Goal: Task Accomplishment & Management: Manage account settings

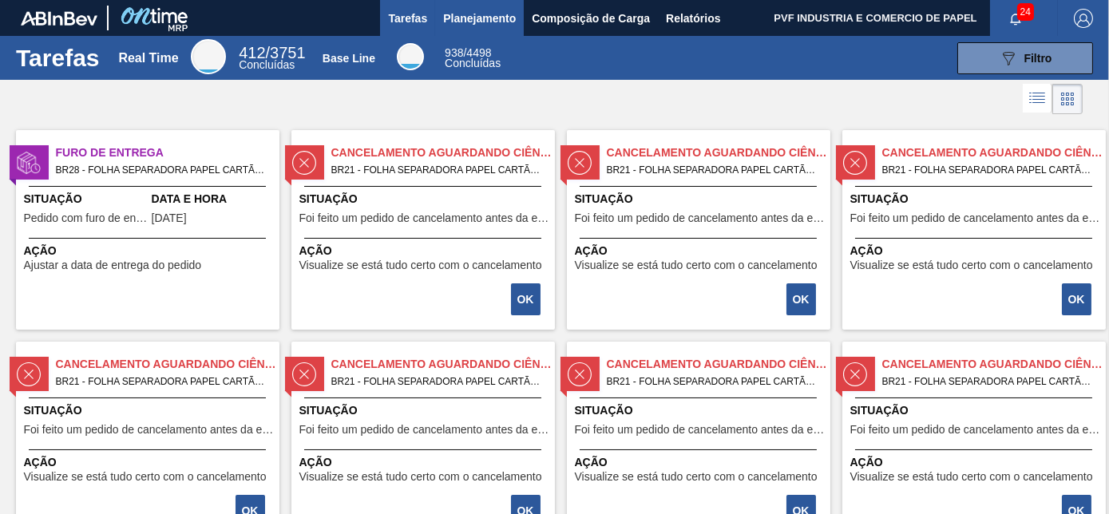
click at [474, 14] on span "Planejamento" at bounding box center [479, 18] width 73 height 19
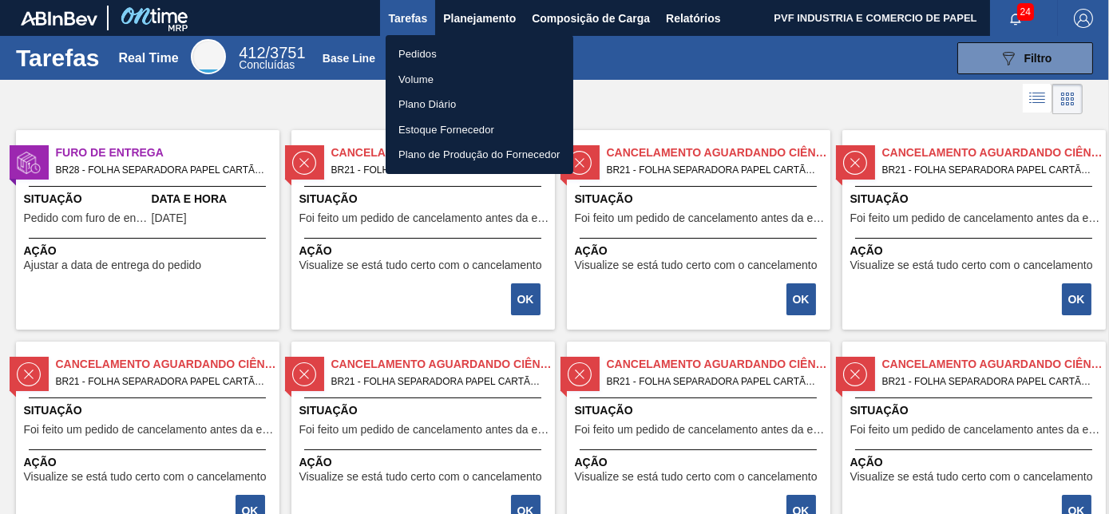
click at [428, 51] on li "Pedidos" at bounding box center [480, 55] width 188 height 26
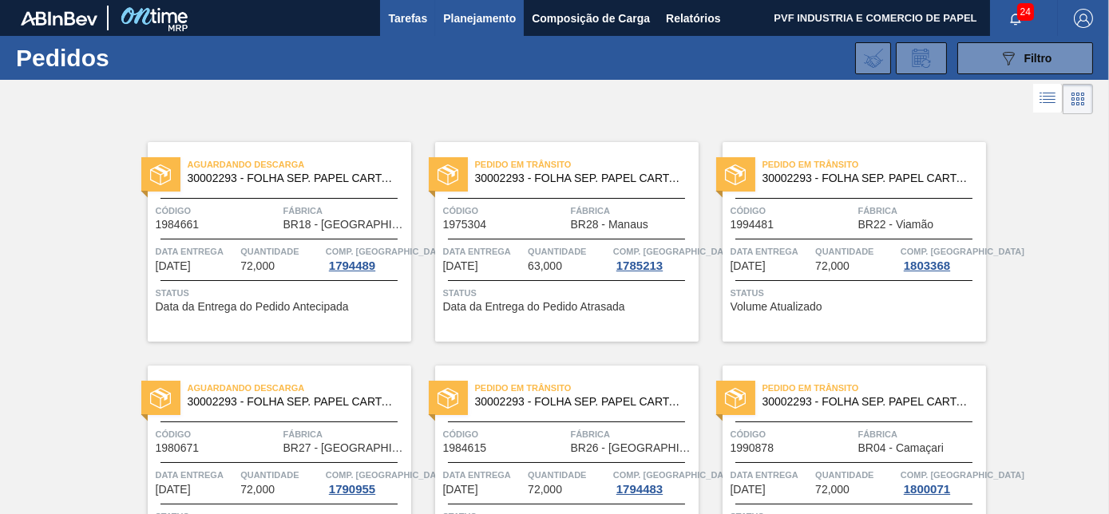
click at [398, 16] on span "Tarefas" at bounding box center [407, 18] width 39 height 19
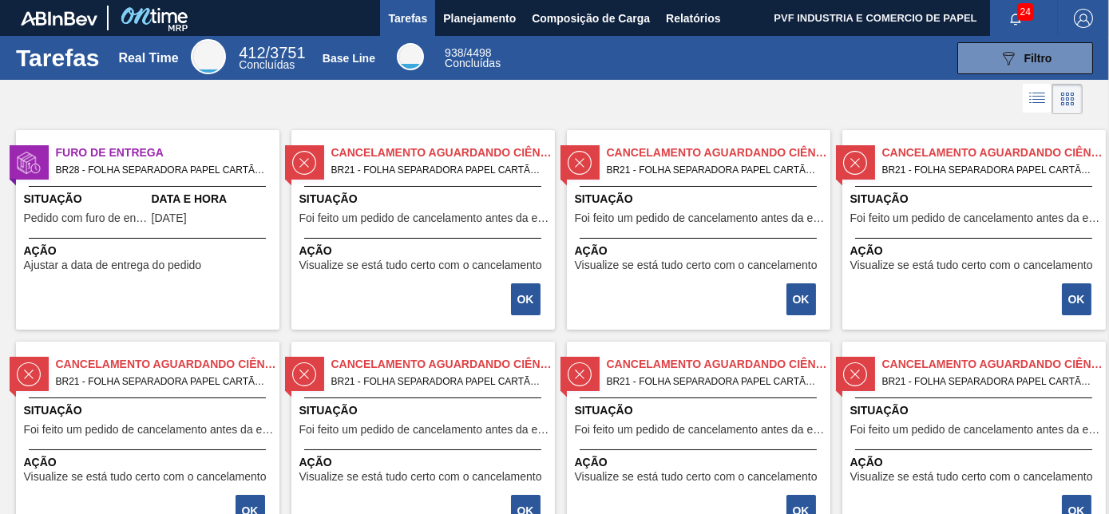
click at [202, 191] on span "Data e Hora" at bounding box center [214, 199] width 124 height 17
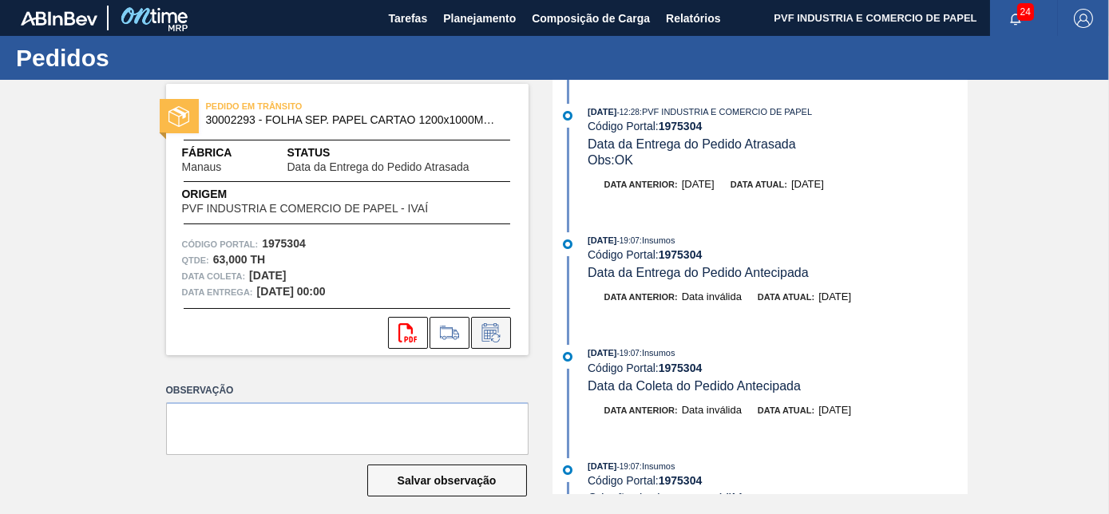
click at [489, 330] on icon at bounding box center [490, 335] width 12 height 10
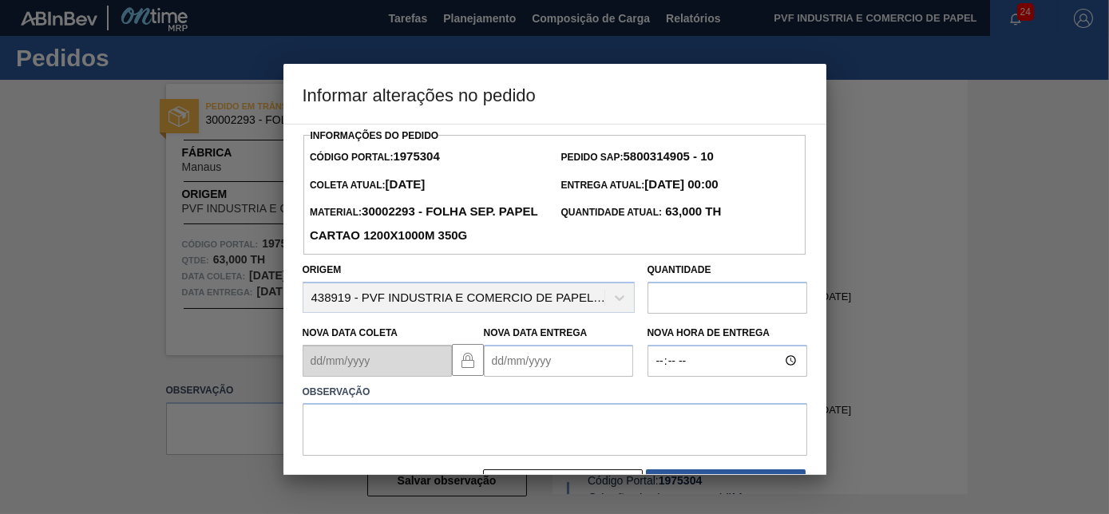
click at [515, 365] on Entrega "Nova Data Entrega" at bounding box center [558, 361] width 149 height 32
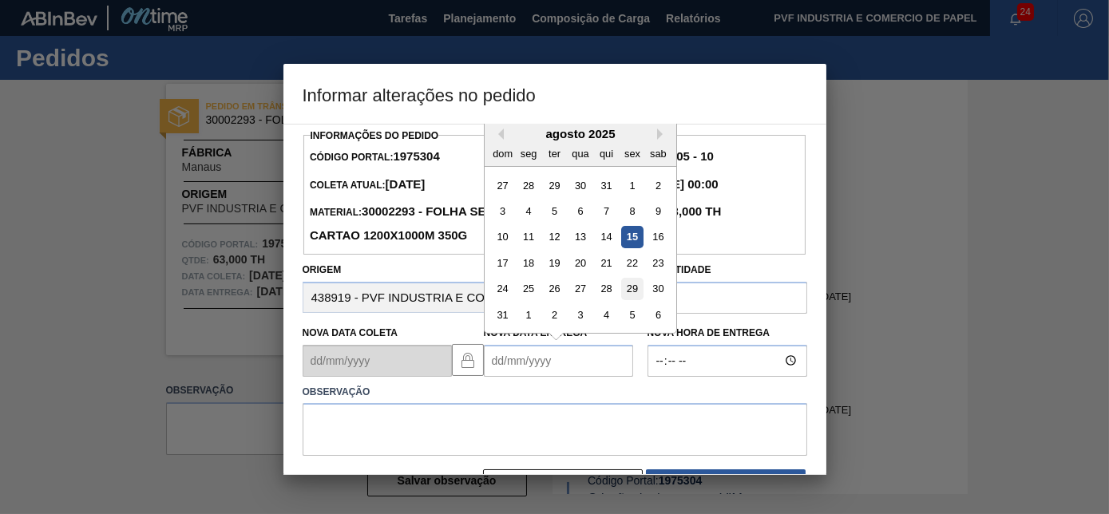
click at [637, 287] on div "29" at bounding box center [632, 289] width 22 height 22
type Entrega "[DATE]"
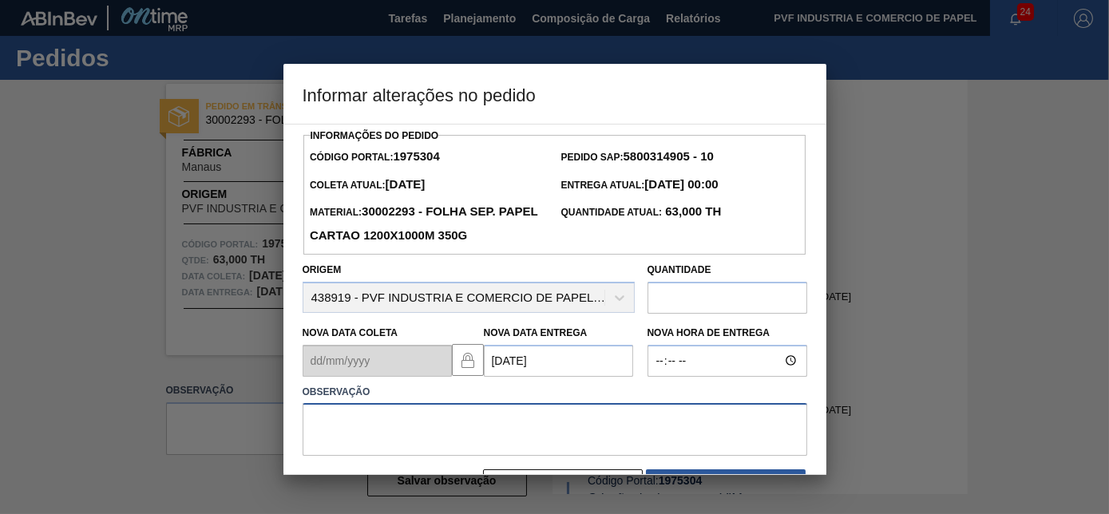
click at [447, 417] on textarea at bounding box center [555, 429] width 505 height 53
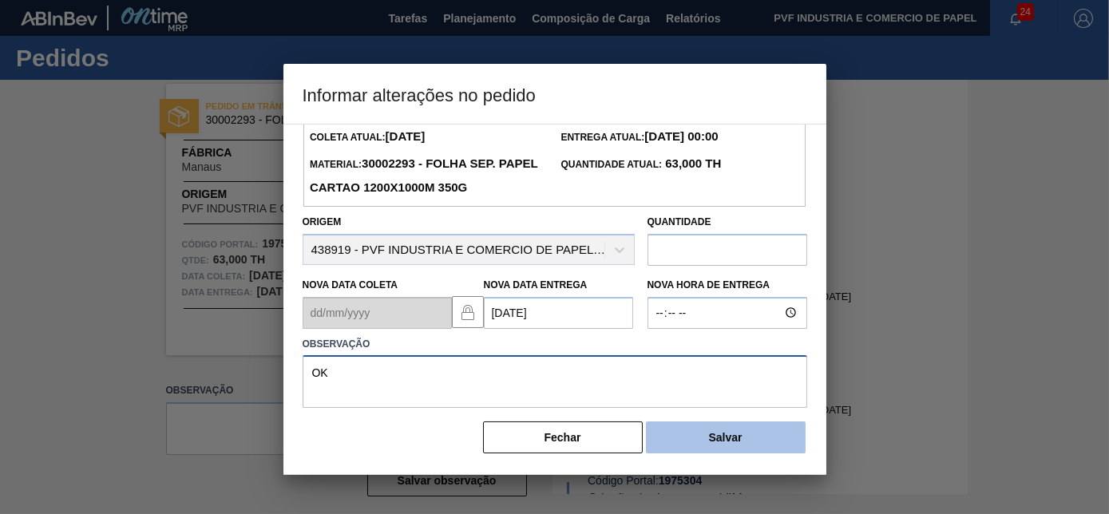
type textarea "OK"
click at [692, 428] on button "Salvar" at bounding box center [726, 438] width 160 height 32
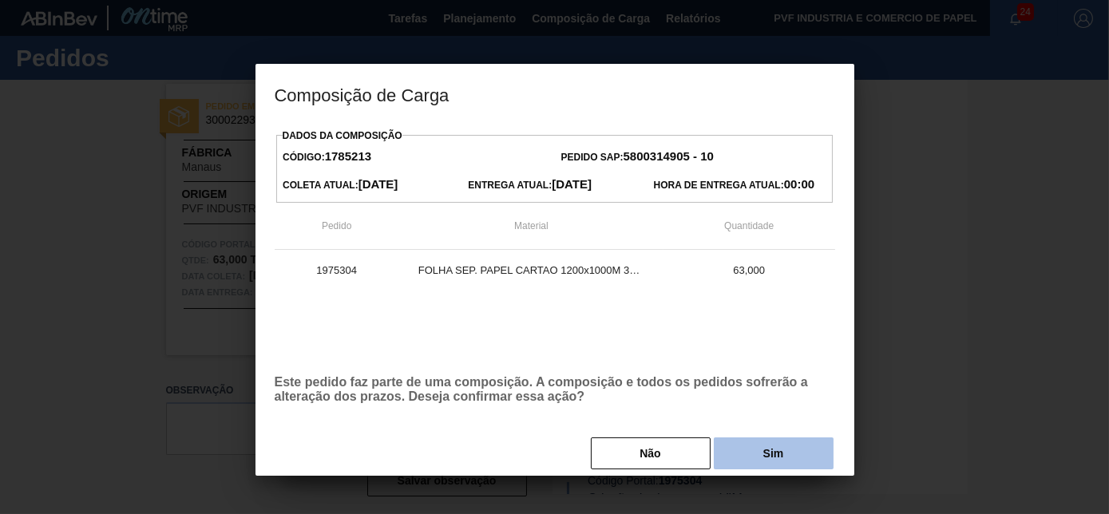
click at [749, 458] on button "Sim" at bounding box center [774, 454] width 120 height 32
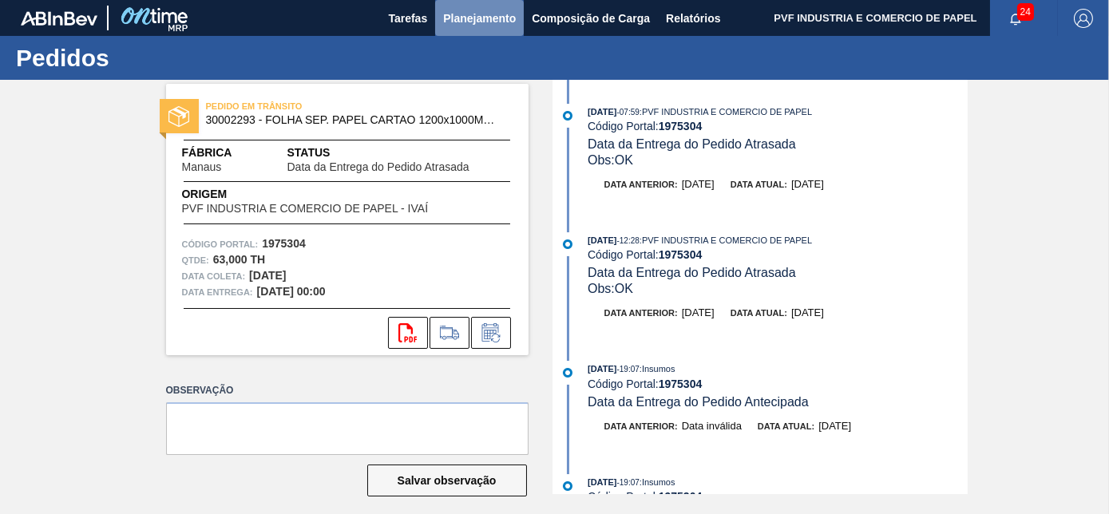
click at [473, 17] on span "Planejamento" at bounding box center [479, 18] width 73 height 19
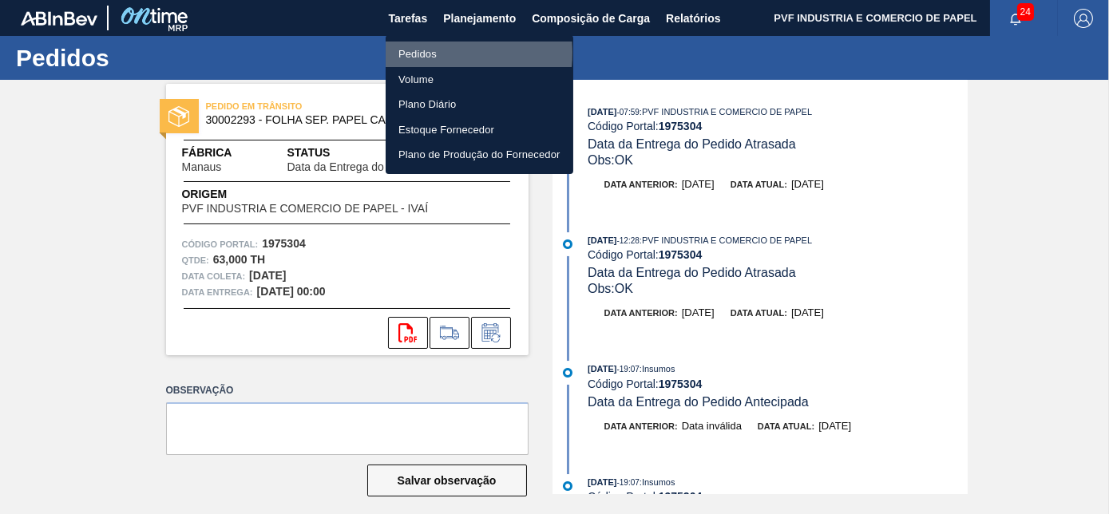
click at [423, 53] on li "Pedidos" at bounding box center [480, 55] width 188 height 26
